Goal: Transaction & Acquisition: Download file/media

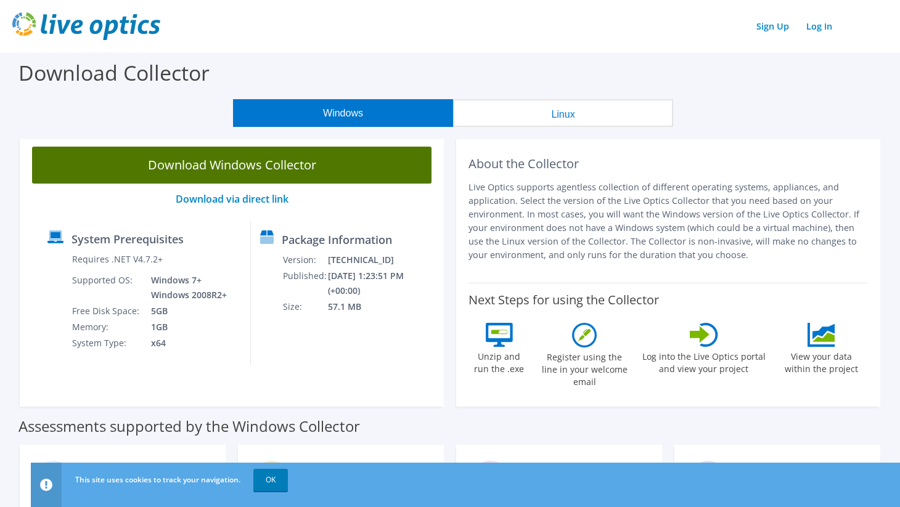
click at [219, 167] on link "Download Windows Collector" at bounding box center [231, 165] width 399 height 37
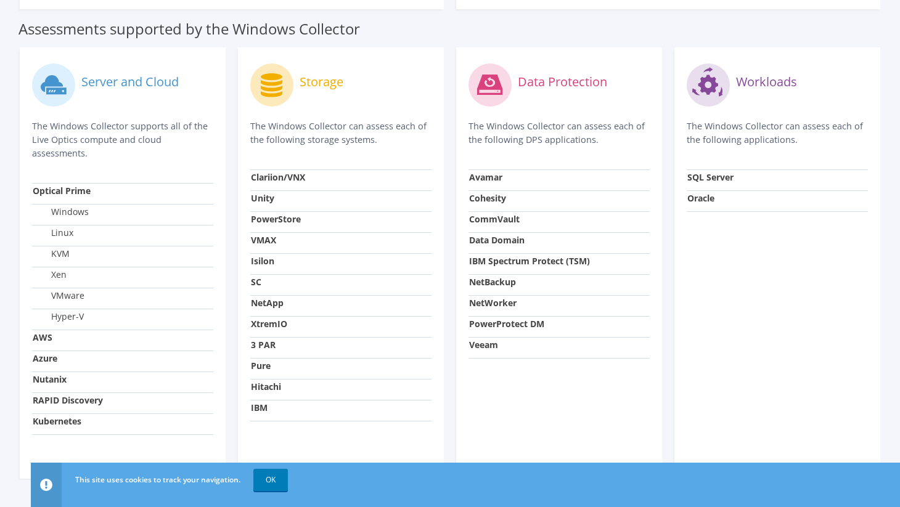
scroll to position [419, 0]
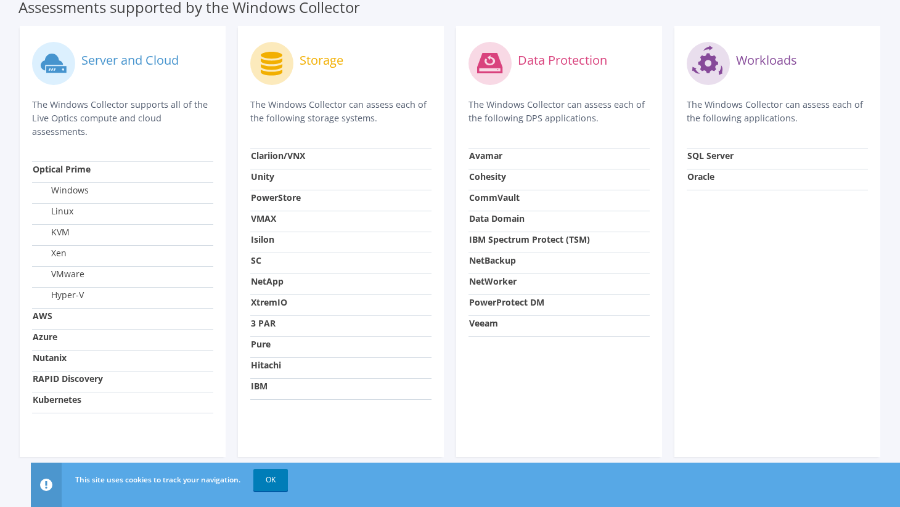
click at [271, 171] on strong "Unity" at bounding box center [262, 177] width 23 height 12
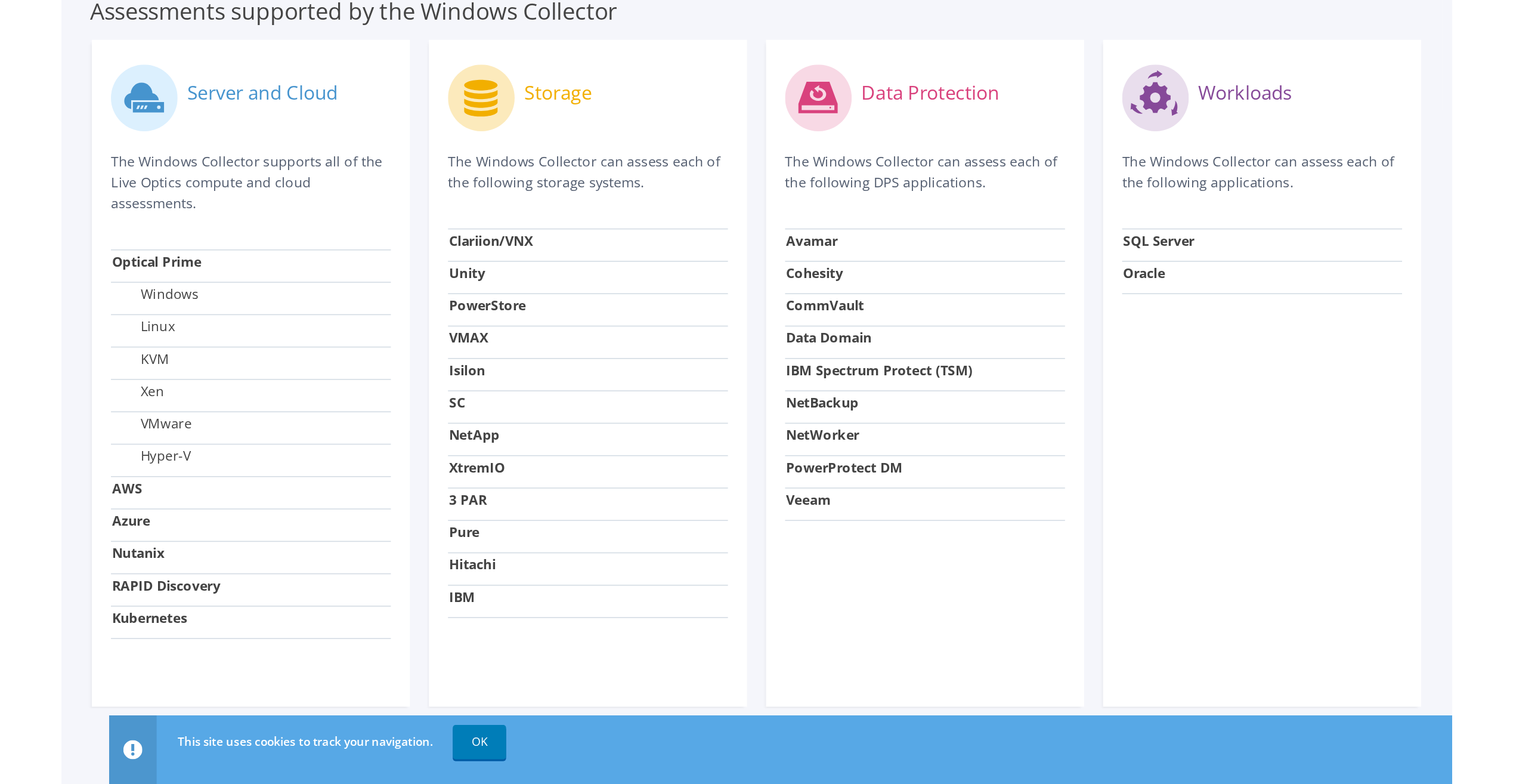
scroll to position [102, 0]
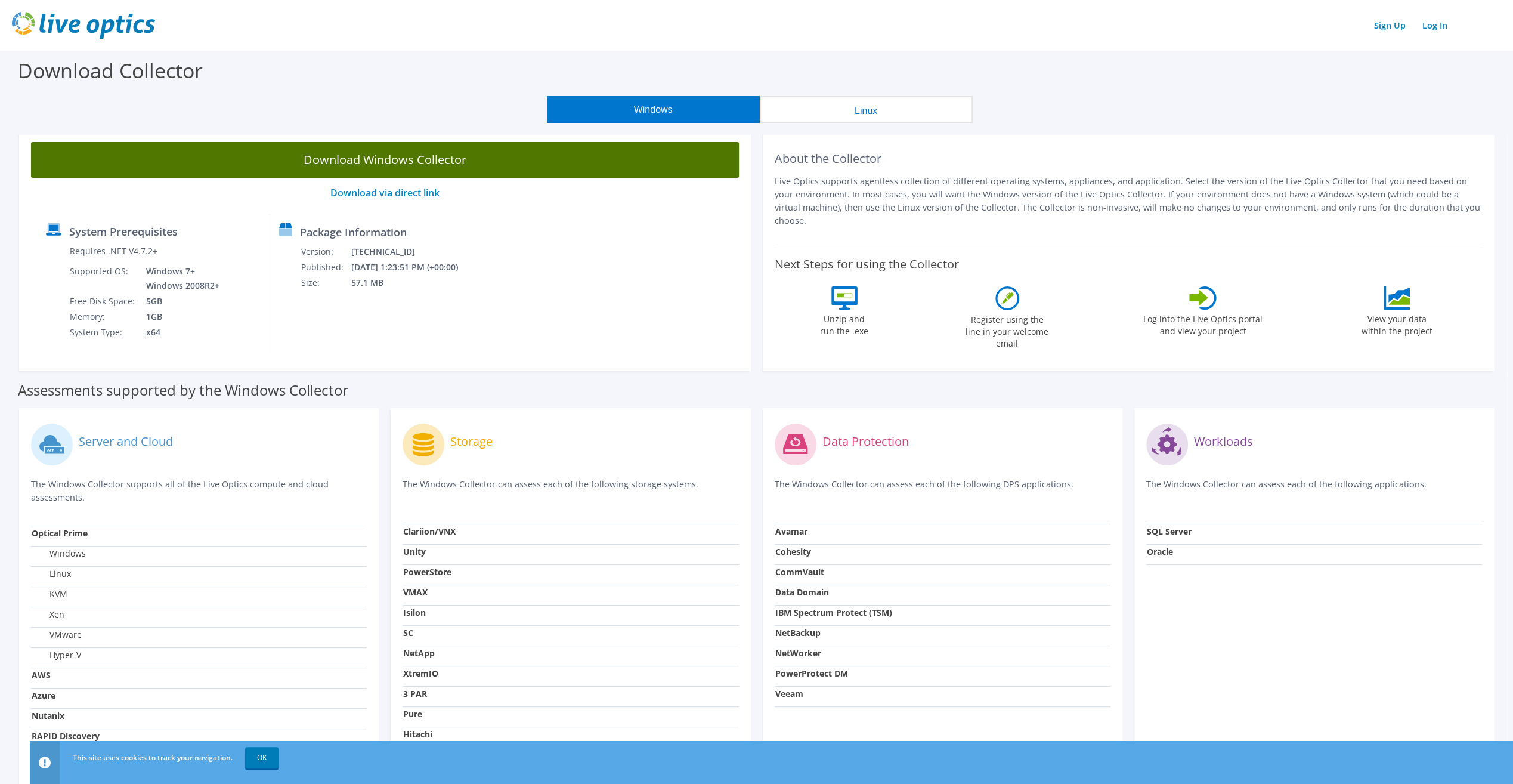
click at [362, 161] on link "Download Windows Collector" at bounding box center [384, 160] width 708 height 36
